Goal: Task Accomplishment & Management: Manage account settings

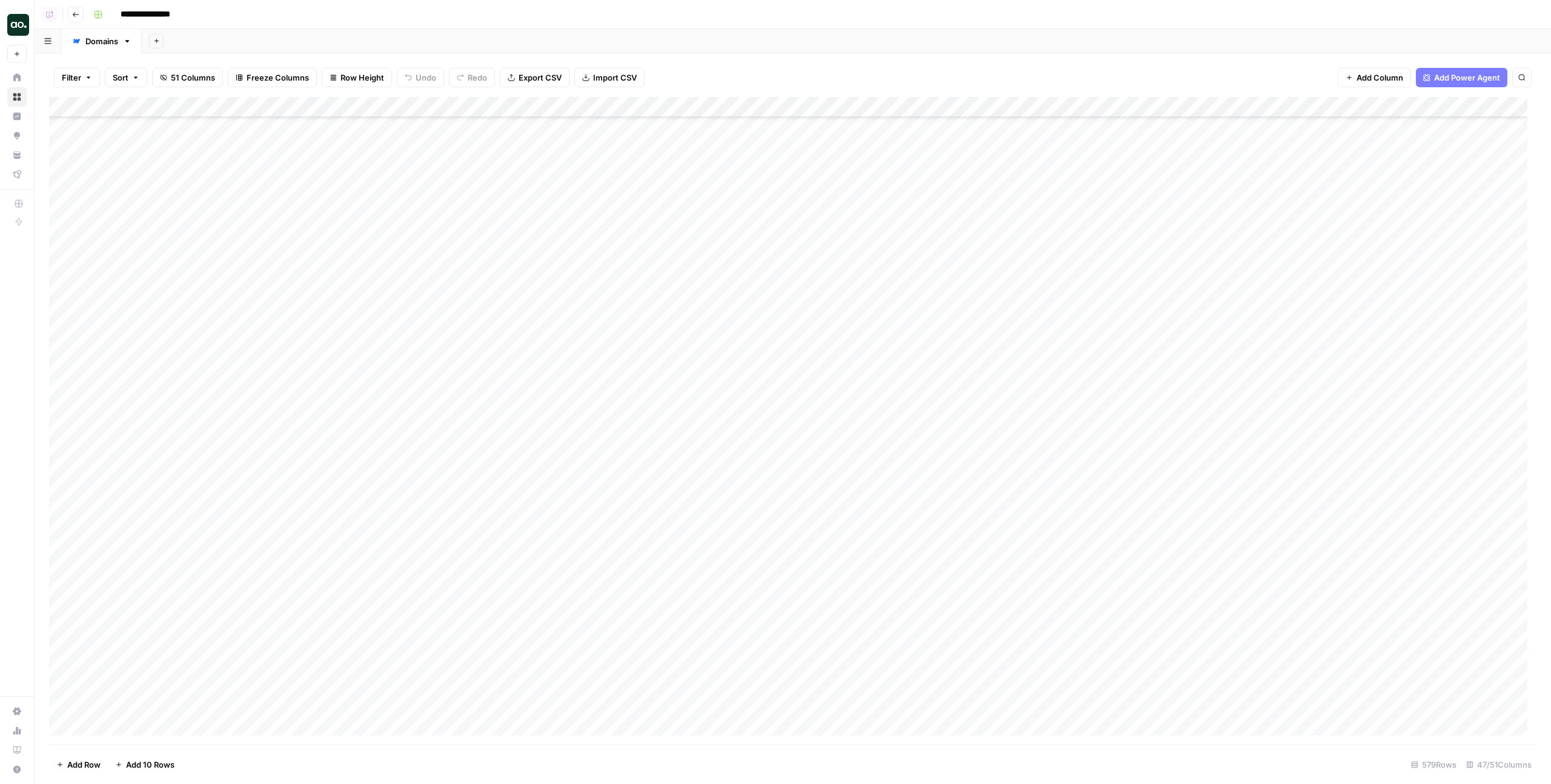
scroll to position [17634, 0]
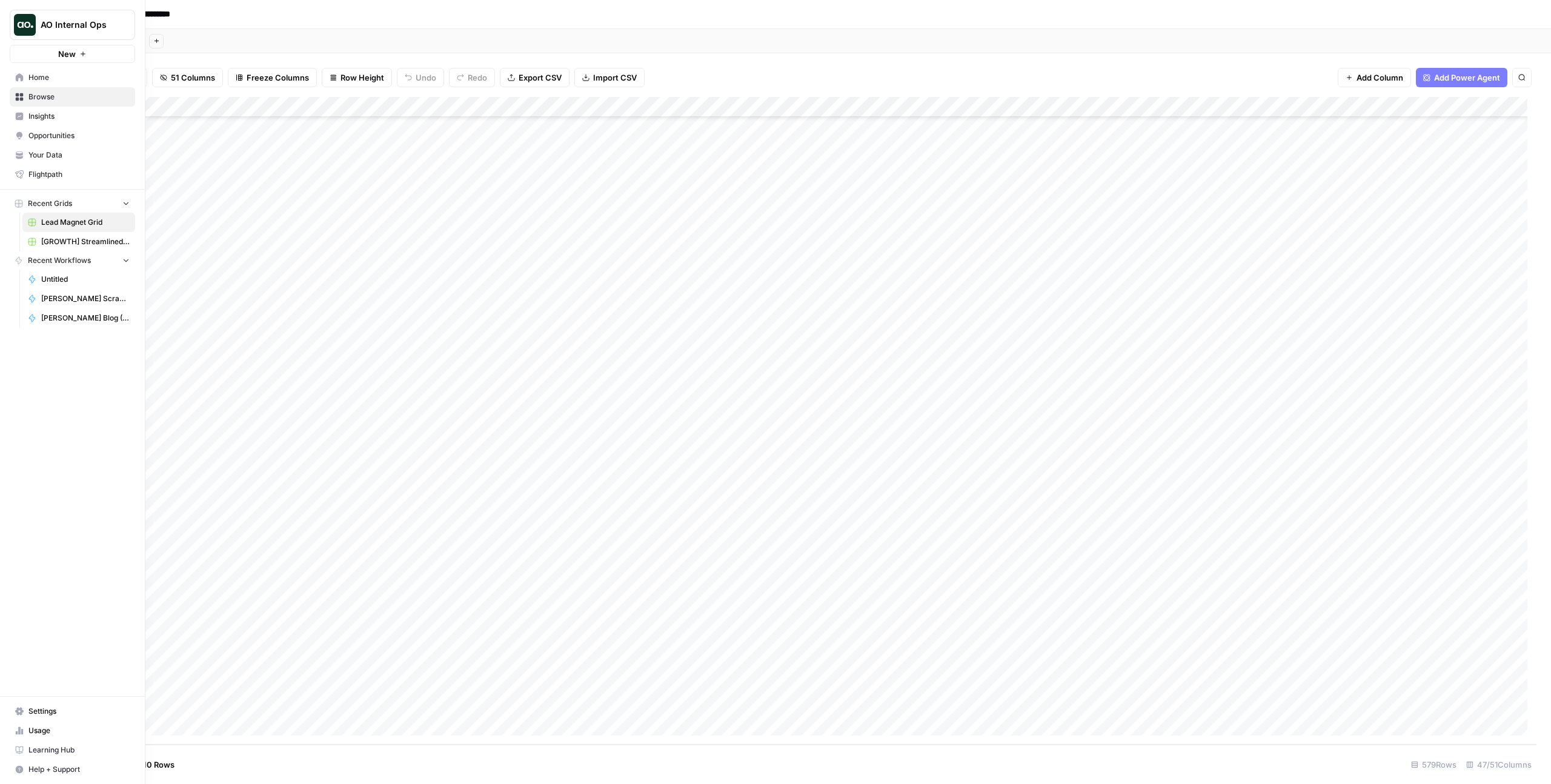
click at [16, 74] on icon at bounding box center [20, 77] width 9 height 9
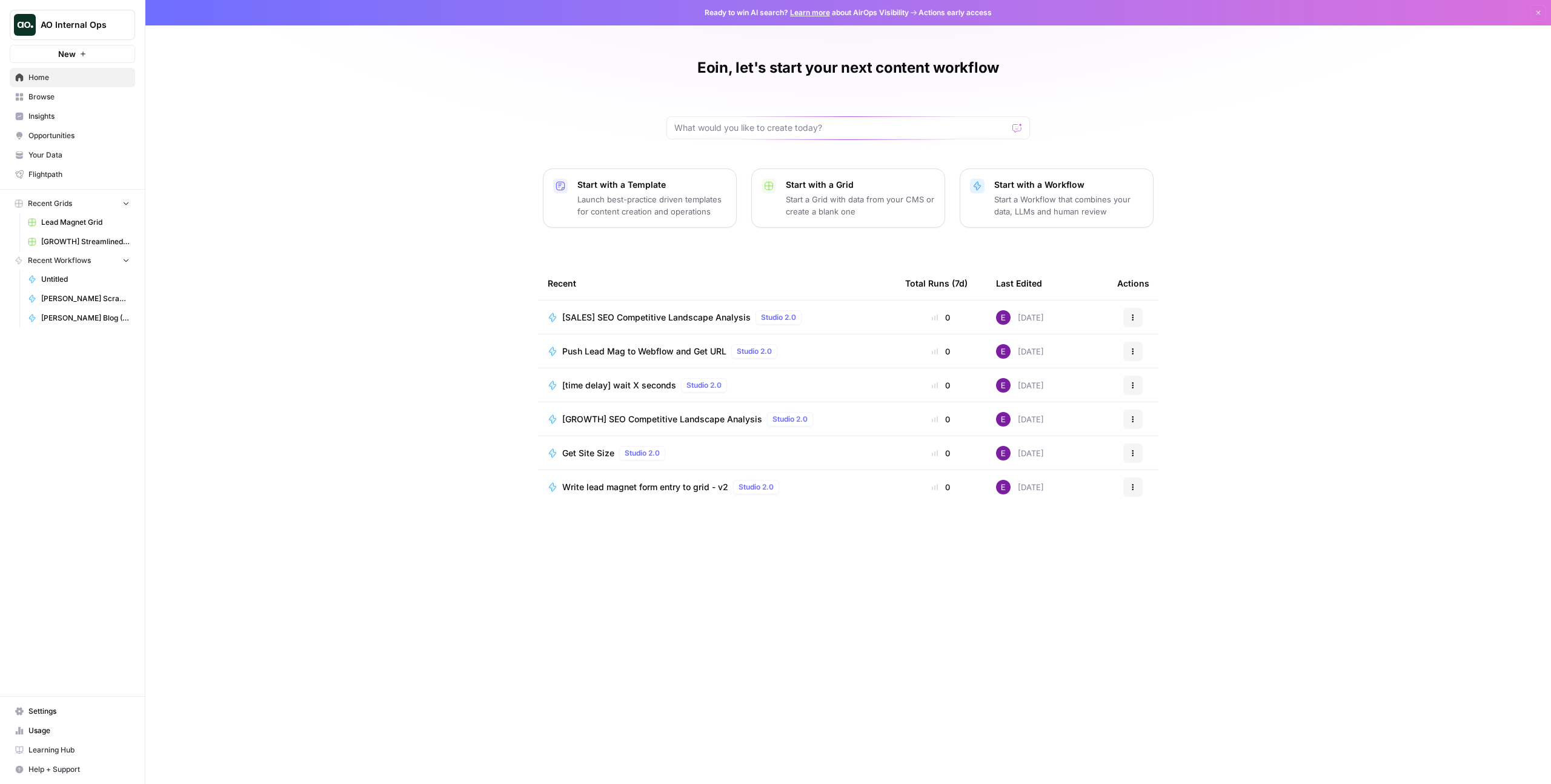
click at [51, 102] on span "Browse" at bounding box center [78, 97] width 101 height 11
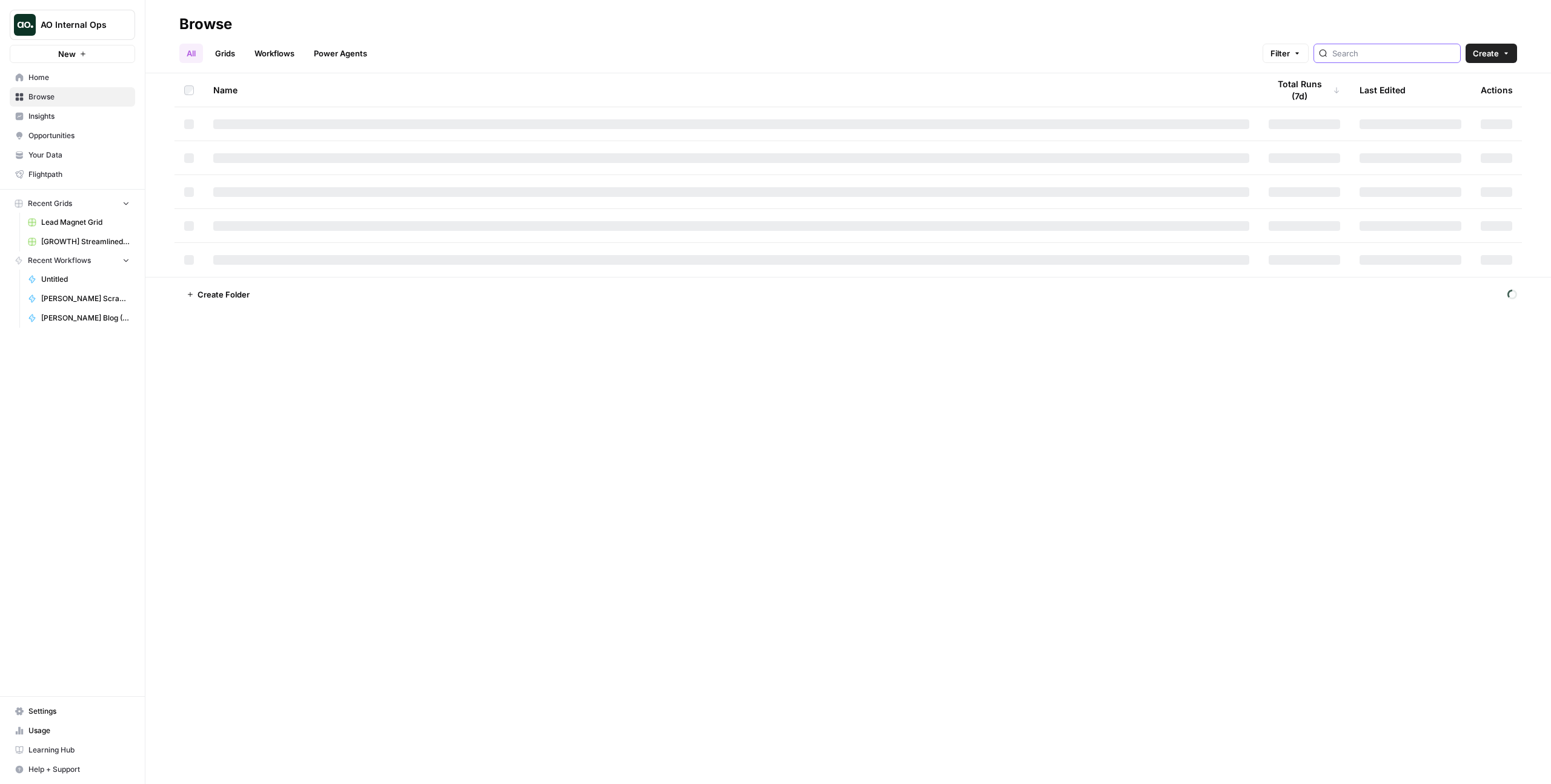
click at [1390, 58] on input "search" at bounding box center [1394, 54] width 123 height 12
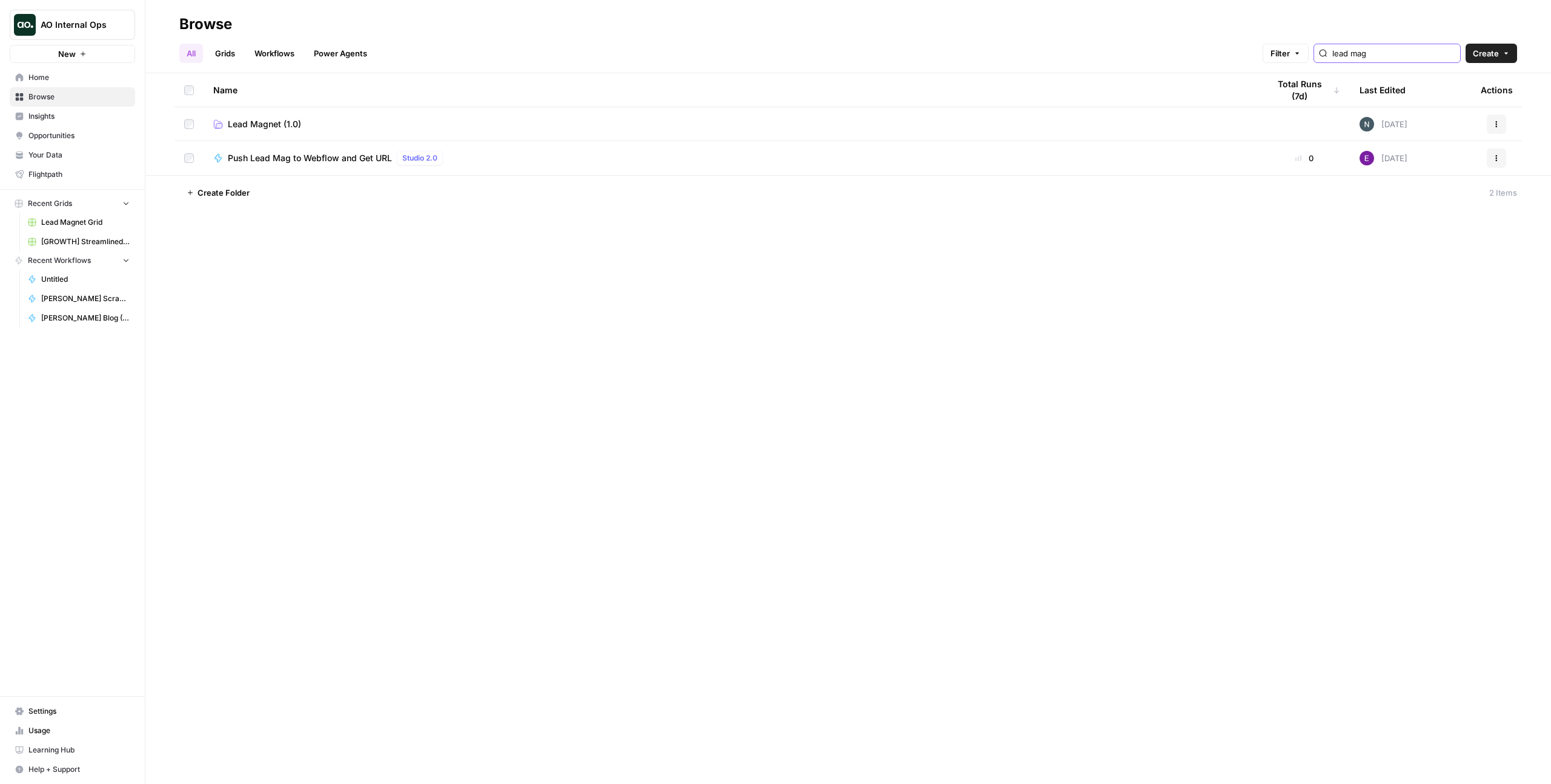
type input "lead mag"
click at [245, 122] on span "Lead Magnet (1.0)" at bounding box center [265, 124] width 73 height 12
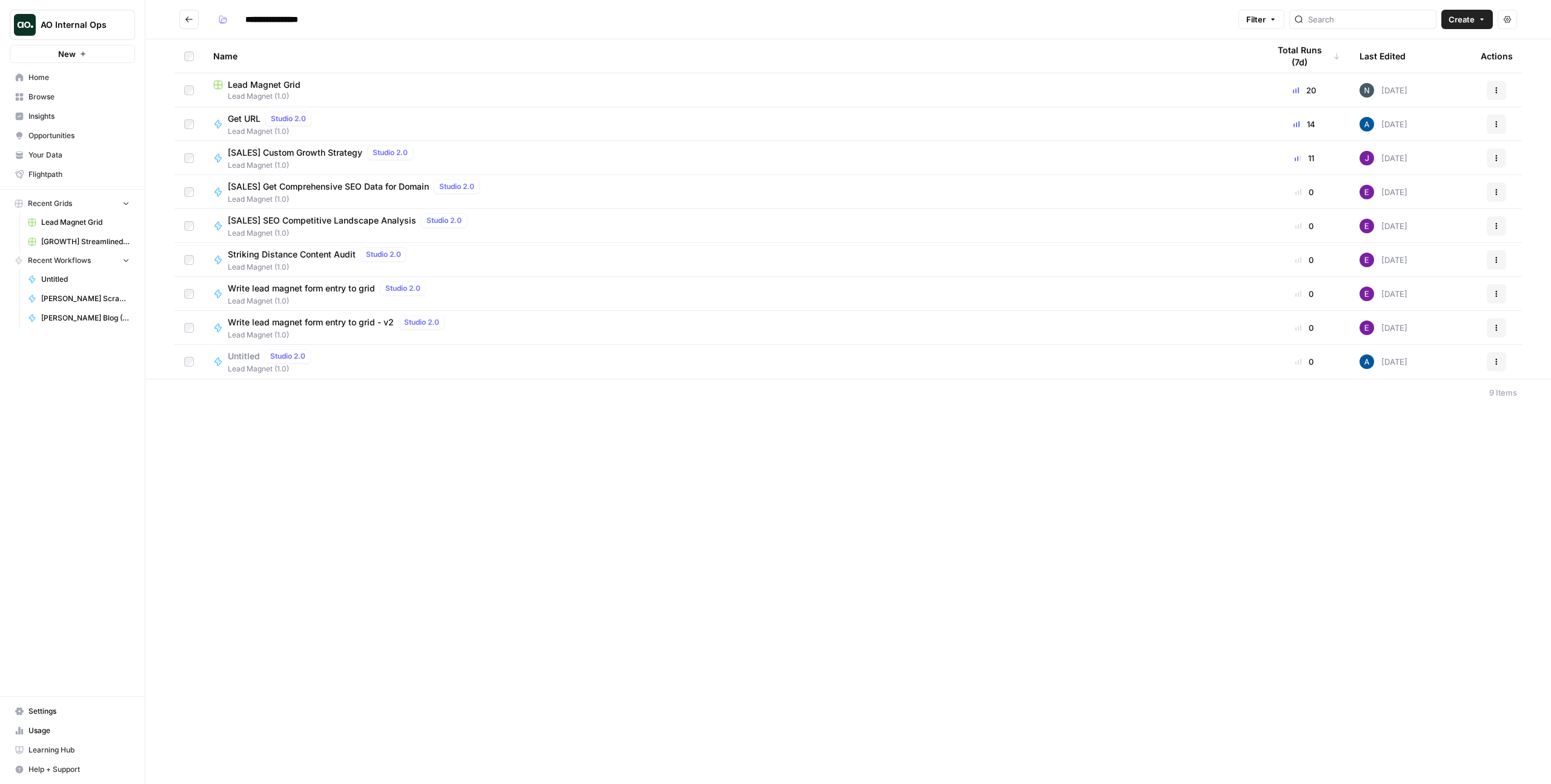
click at [349, 325] on span "Write lead magnet form entry to grid - v2" at bounding box center [311, 322] width 166 height 12
click at [344, 291] on span "Write lead magnet form entry to grid" at bounding box center [301, 288] width 147 height 12
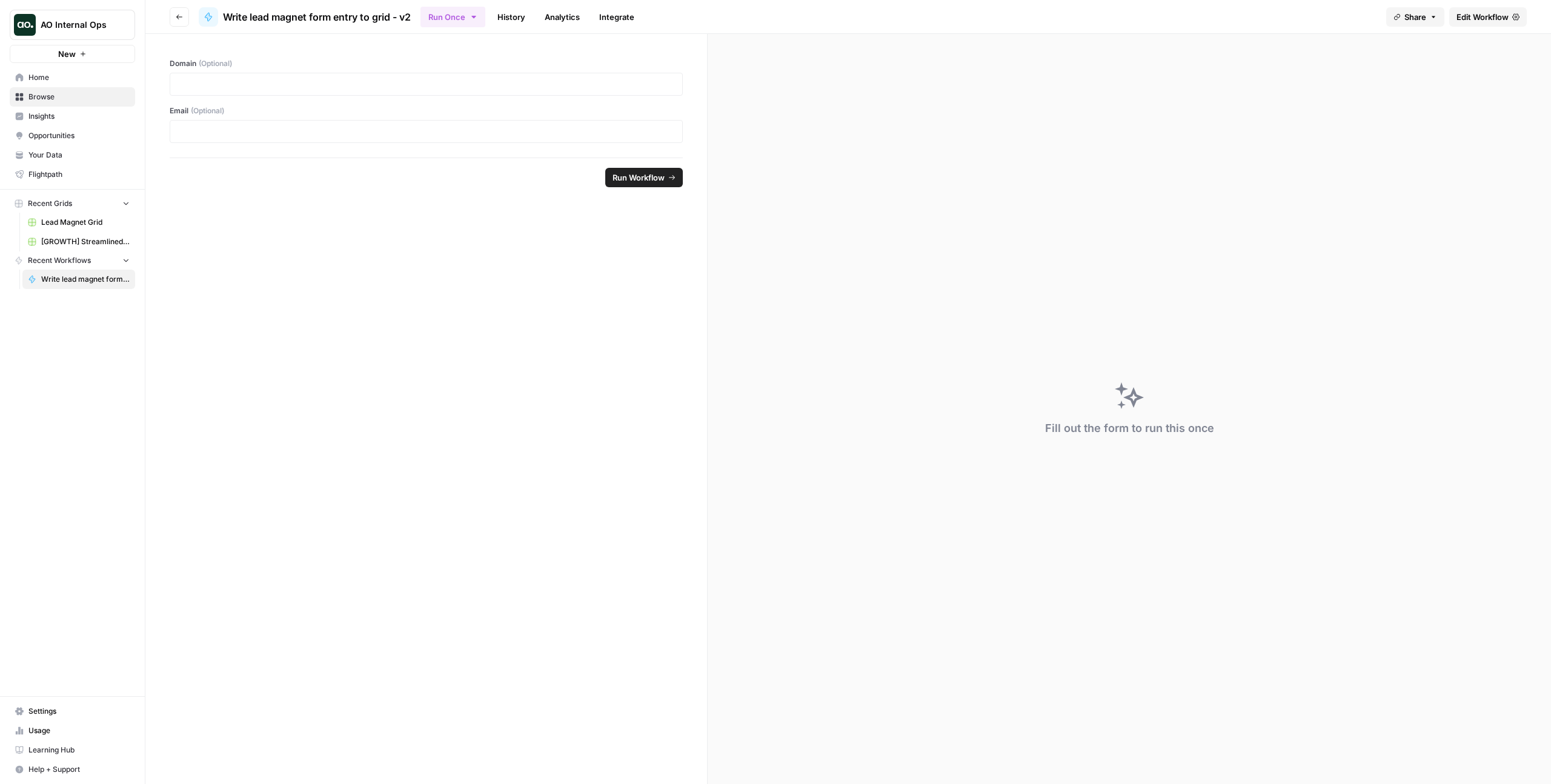
click at [516, 19] on link "History" at bounding box center [511, 17] width 43 height 20
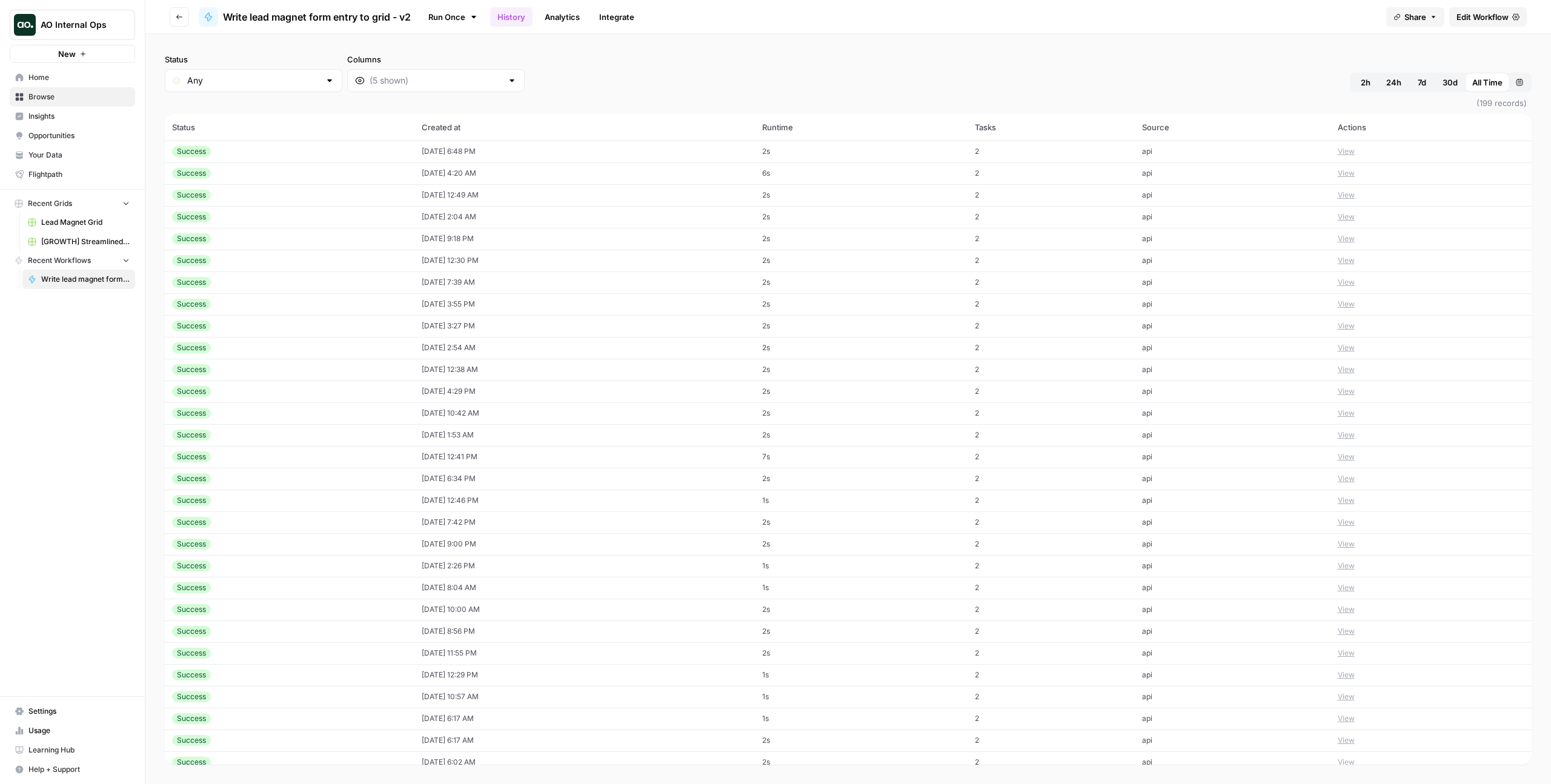
click at [624, 20] on link "Integrate" at bounding box center [617, 17] width 49 height 20
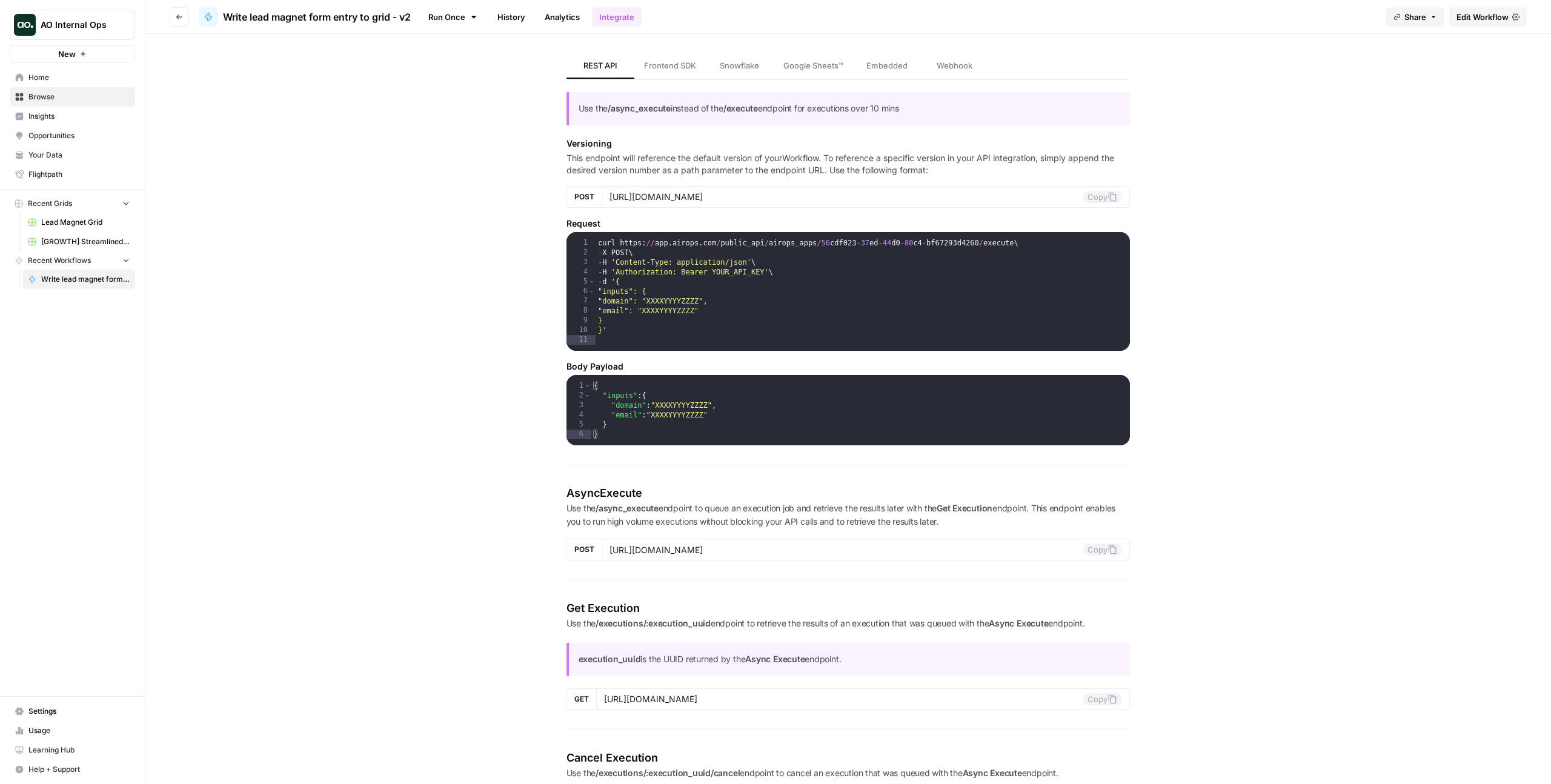
scroll to position [240, 0]
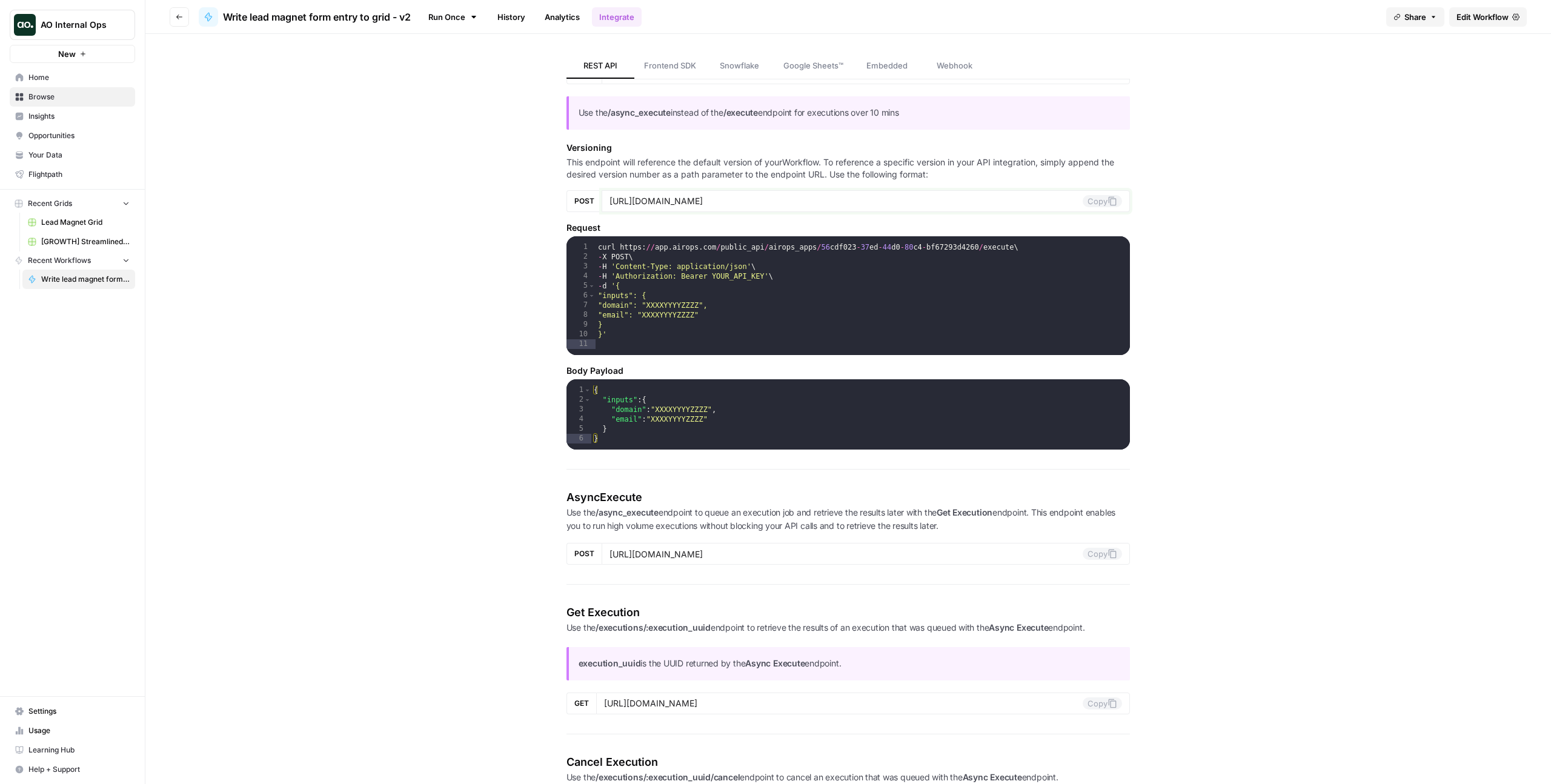
click at [1116, 199] on button "Copy" at bounding box center [1103, 201] width 39 height 12
click at [1109, 201] on icon at bounding box center [1112, 201] width 9 height 9
click at [975, 282] on div "curl https : // app . airops . com / public_api / airops_apps / 56 cdf023 - 37 …" at bounding box center [863, 311] width 535 height 138
click at [649, 361] on section "Execute Use this endpoint to run a Workflow in real-time. POST [URL][DOMAIN_NAM…" at bounding box center [848, 236] width 564 height 426
type textarea "**"
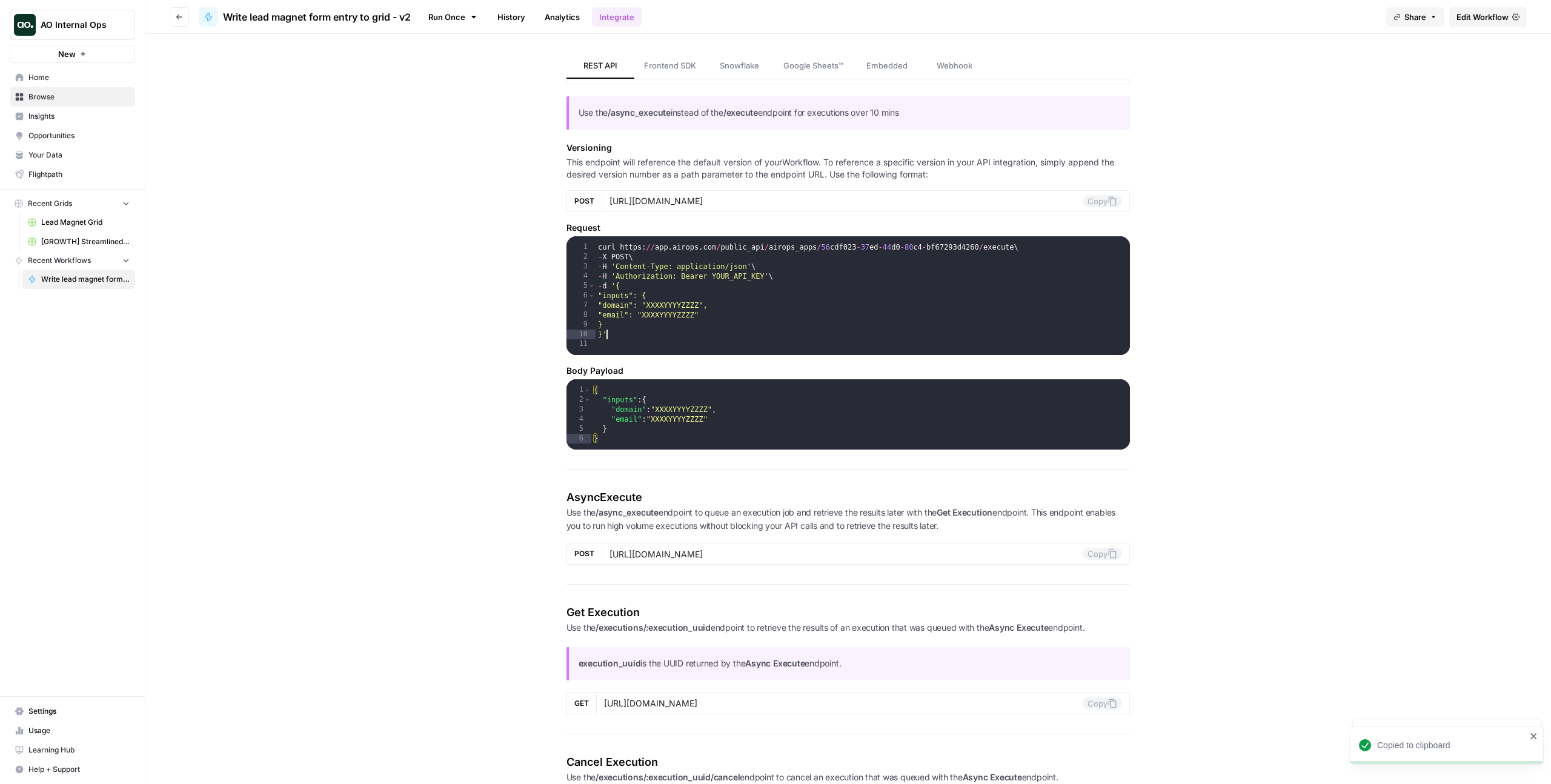
click at [618, 333] on div "curl https : // app . airops . com / public_api / airops_apps / 56 cdf023 - 37 …" at bounding box center [863, 311] width 535 height 138
click at [1098, 199] on button "Copy" at bounding box center [1103, 201] width 39 height 12
click at [628, 338] on div "curl https : // app . airops . com / public_api / airops_apps / 56 cdf023 - 37 …" at bounding box center [863, 311] width 535 height 138
type textarea "**"
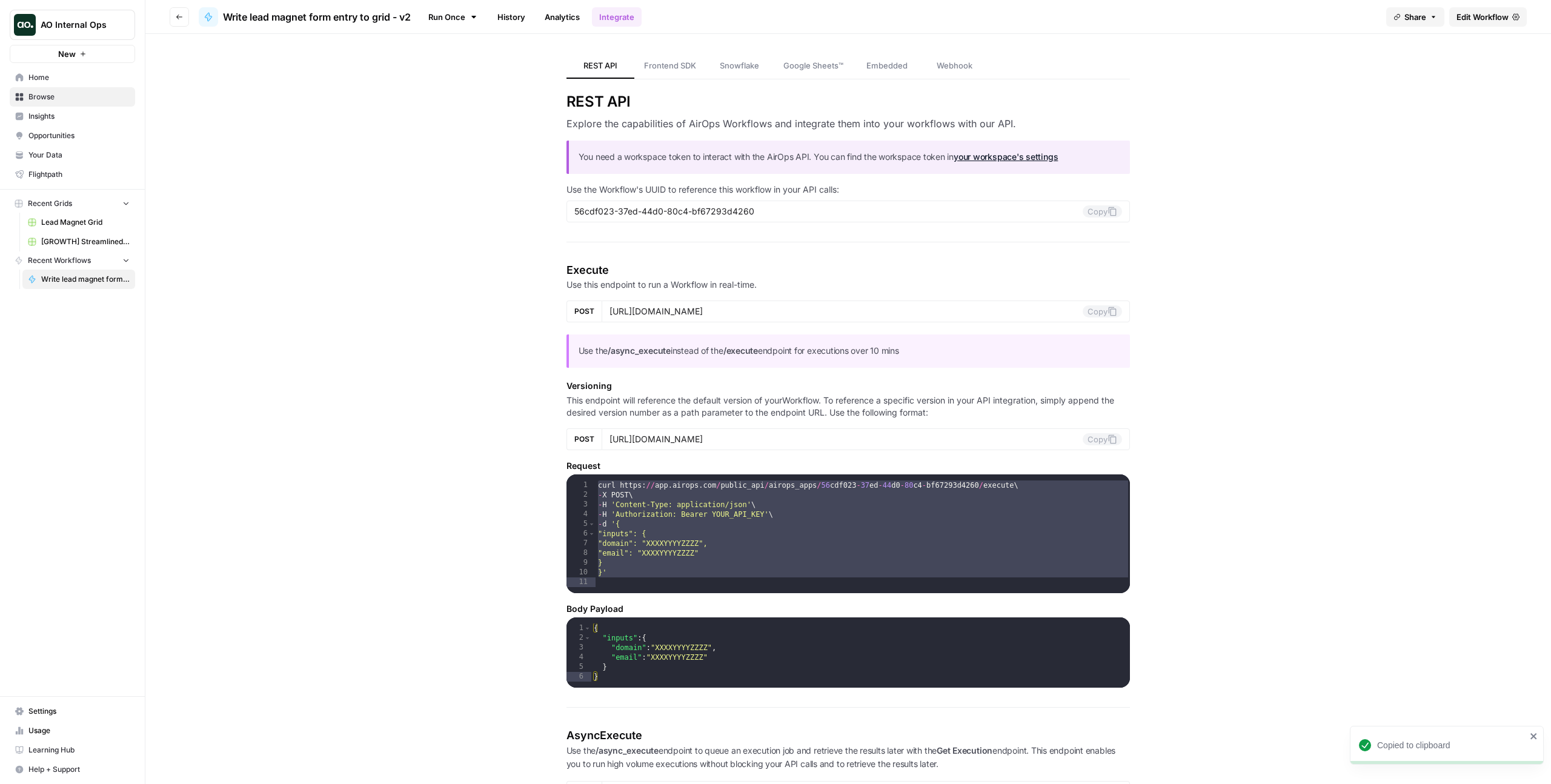
scroll to position [0, 0]
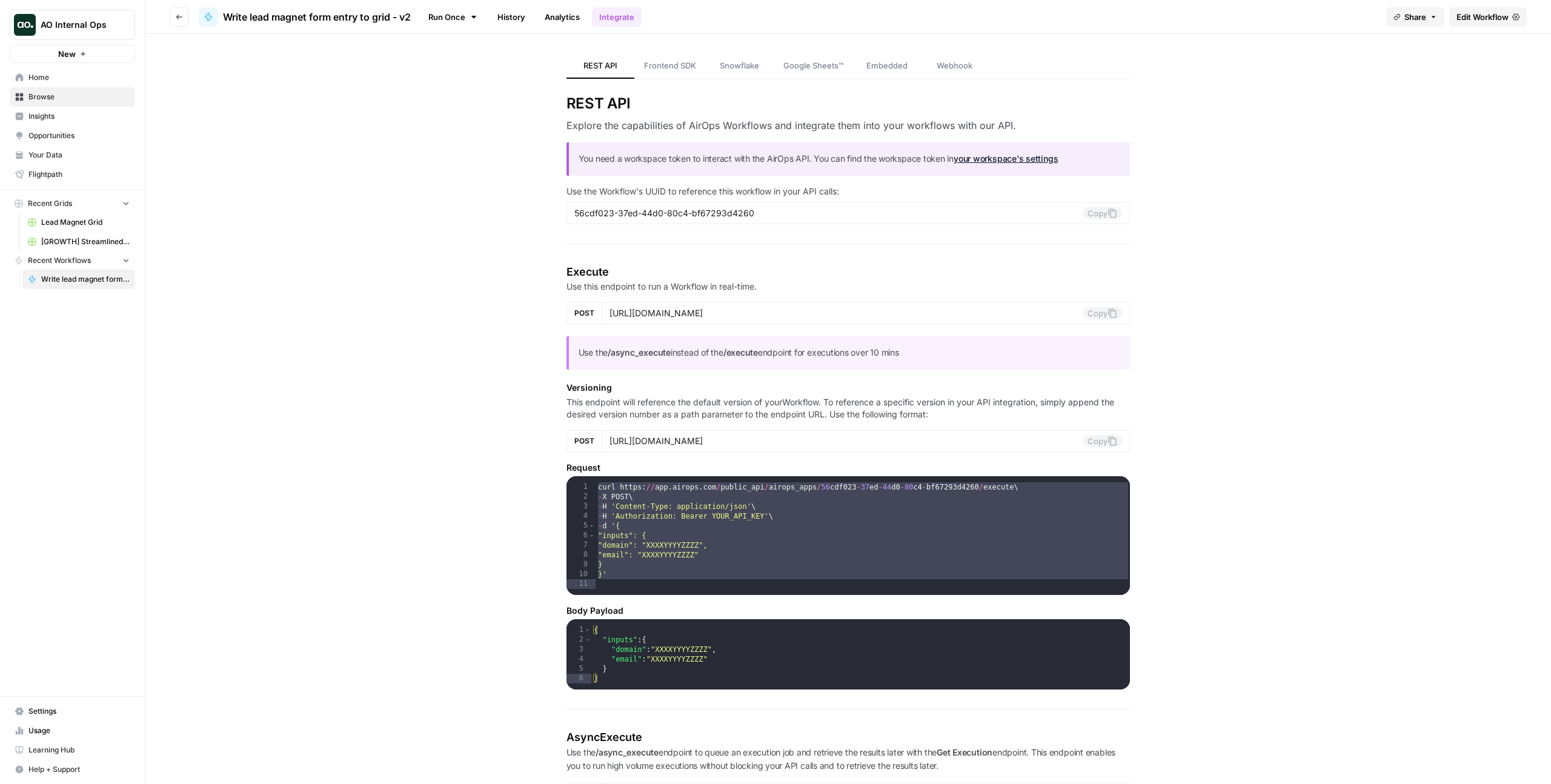
click at [75, 156] on span "Your Data" at bounding box center [78, 155] width 101 height 11
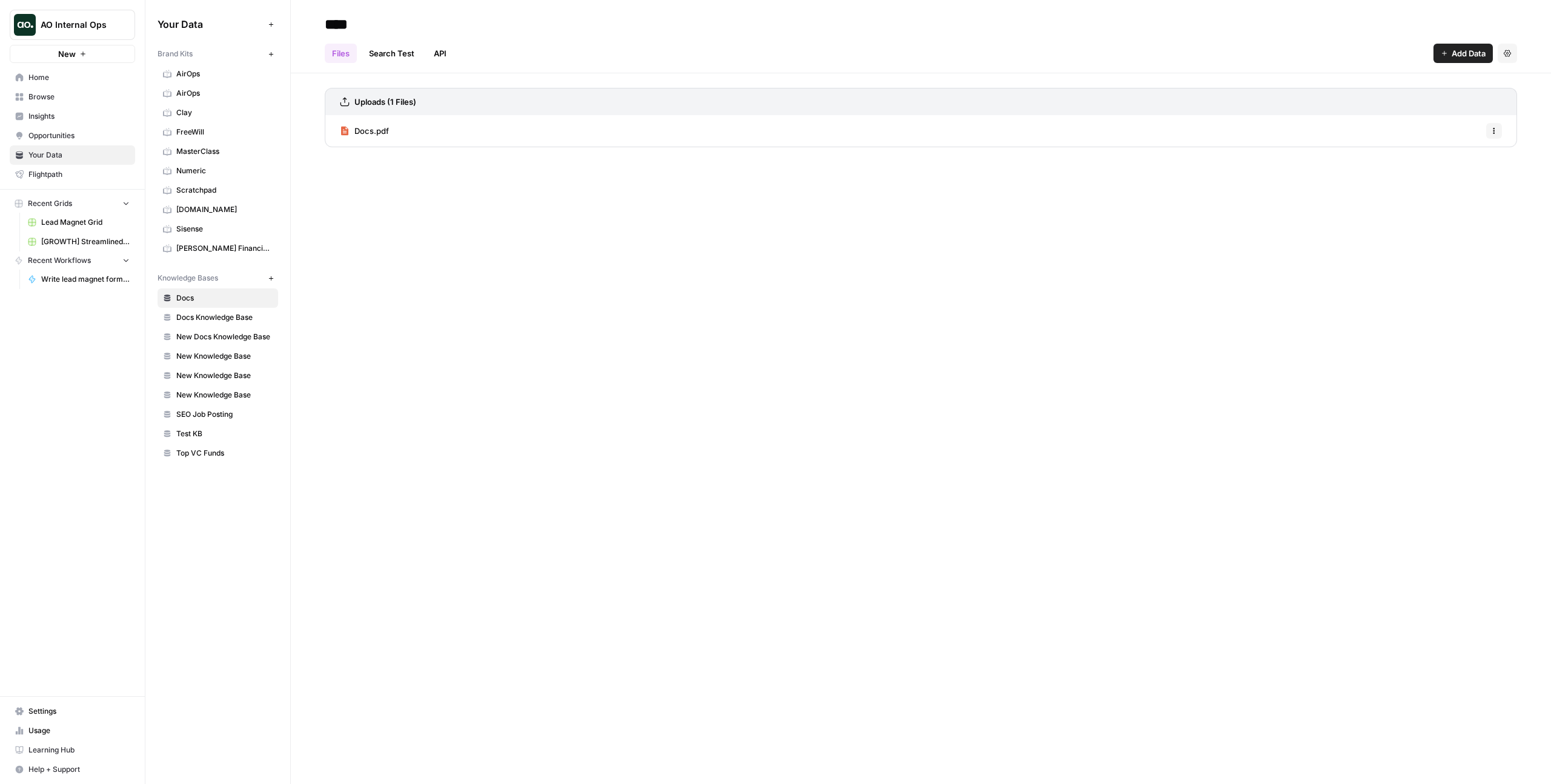
click at [56, 712] on span "Settings" at bounding box center [78, 711] width 101 height 11
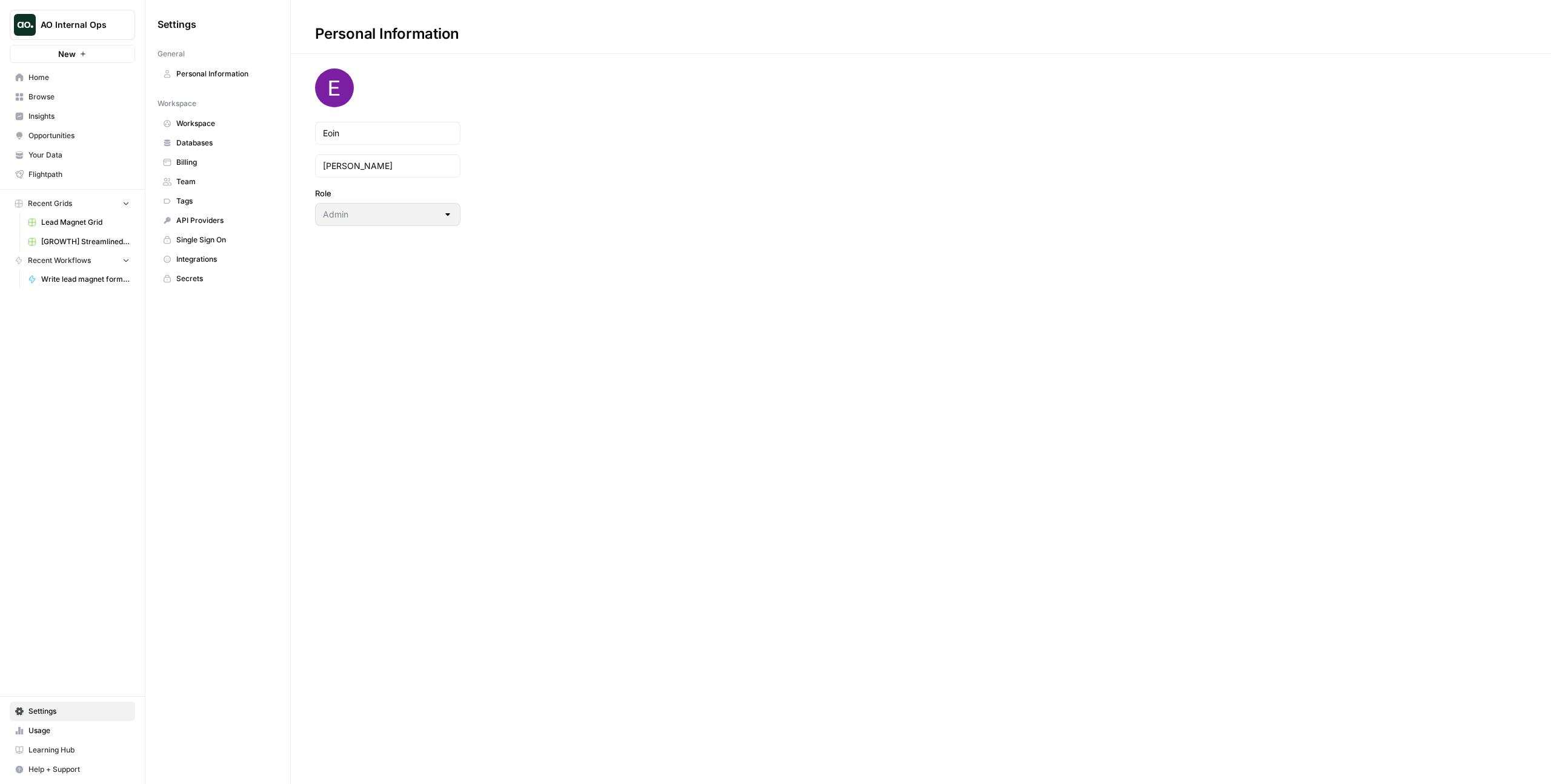
click at [211, 223] on span "API Providers" at bounding box center [224, 220] width 96 height 11
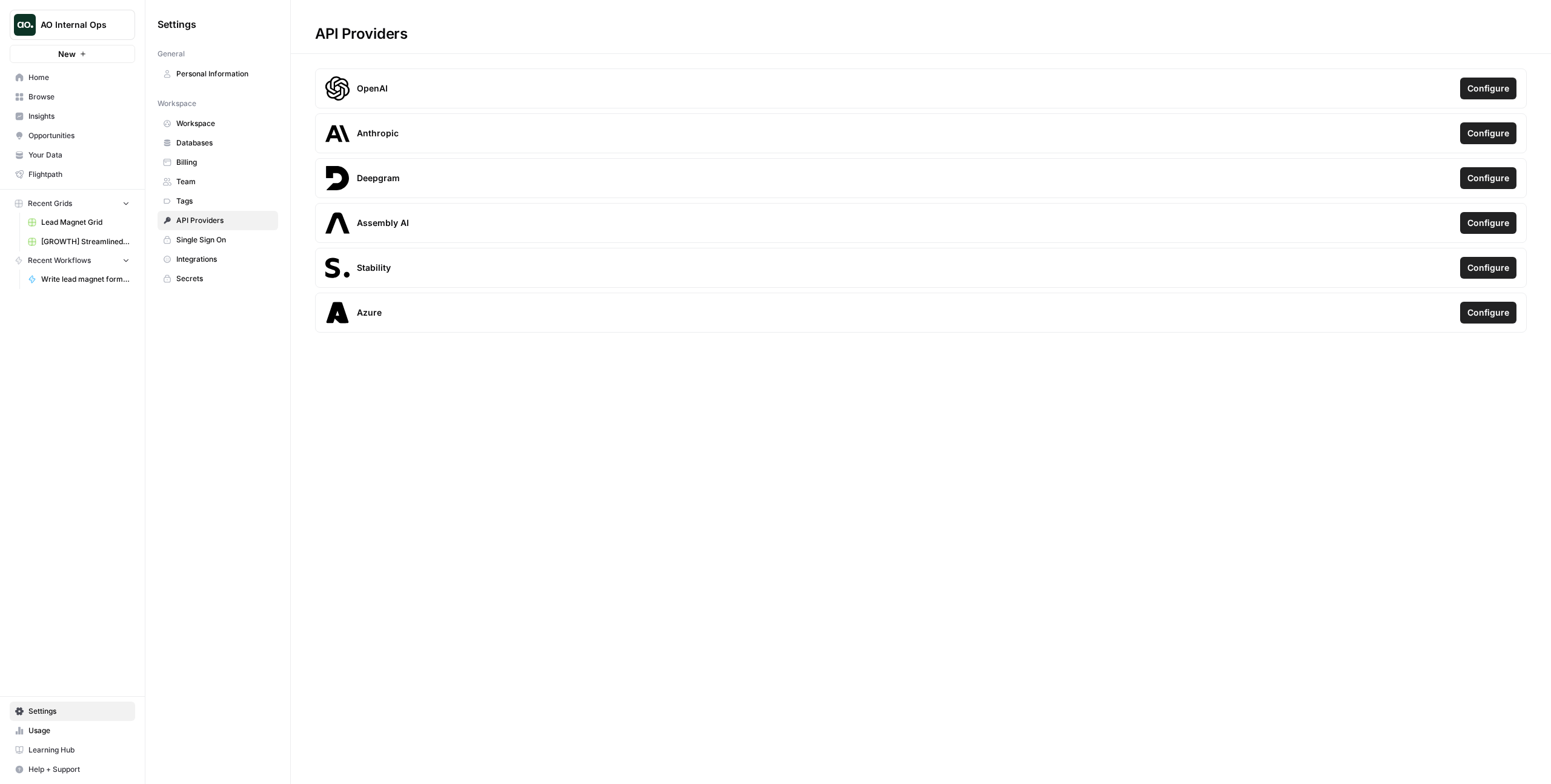
click at [199, 128] on span "Workspace" at bounding box center [224, 123] width 96 height 11
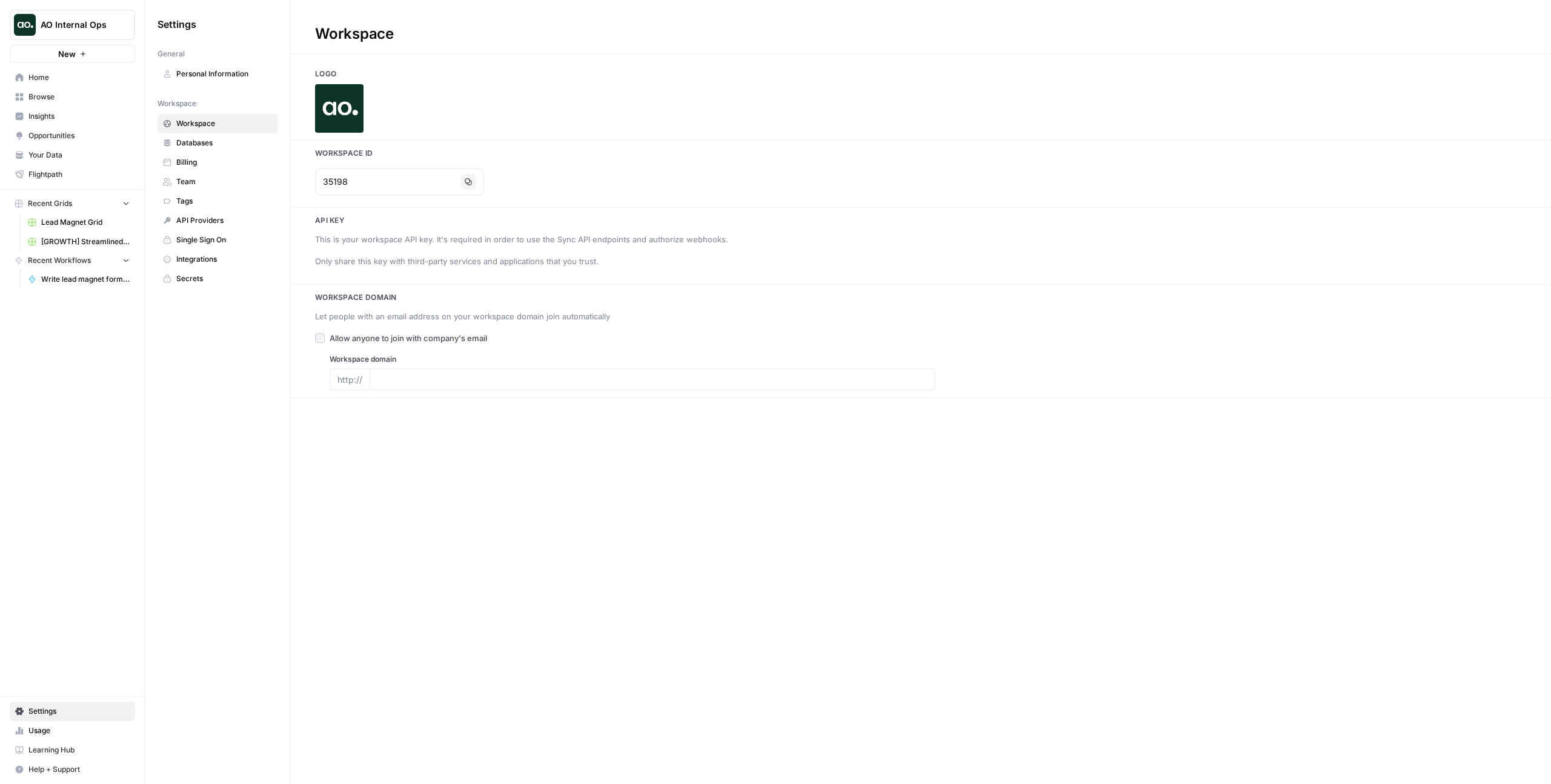
type input "[DOMAIN_NAME]"
click at [430, 293] on icon "button" at bounding box center [431, 290] width 8 height 8
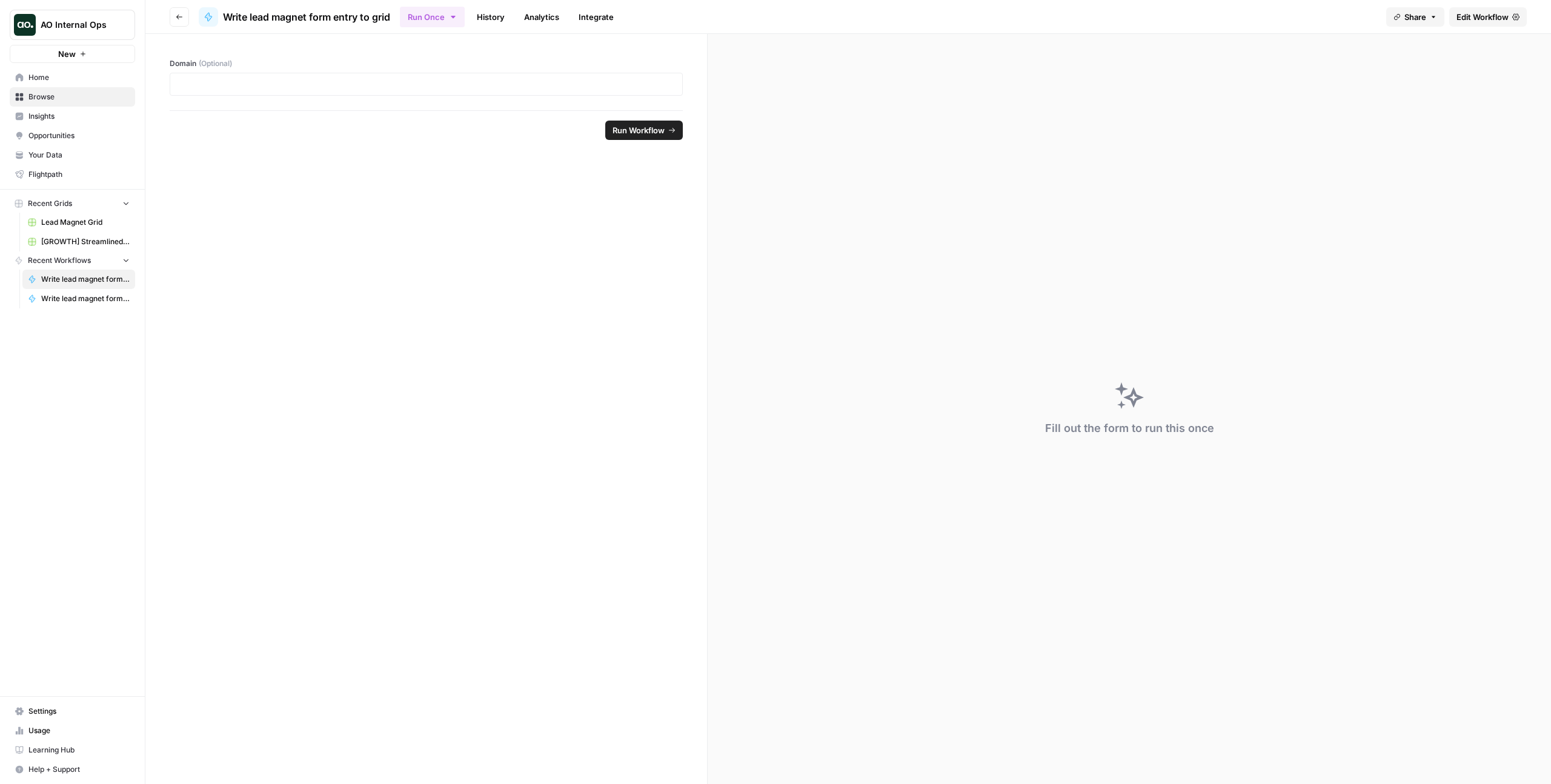
click at [490, 24] on link "History" at bounding box center [491, 17] width 43 height 20
